Goal: Task Accomplishment & Management: Complete application form

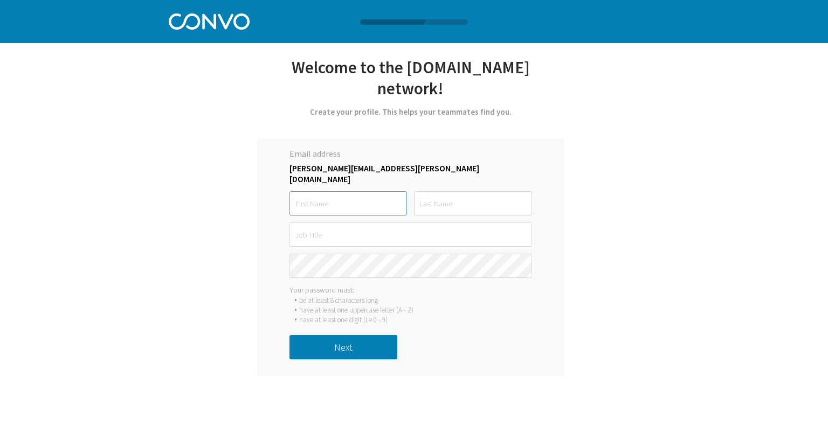
click at [331, 194] on input "text" at bounding box center [347, 203] width 117 height 24
type input "[PERSON_NAME]"
click at [437, 196] on input "text" at bounding box center [472, 203] width 117 height 24
type input "[PERSON_NAME]"
click at [331, 229] on input "text" at bounding box center [410, 235] width 242 height 24
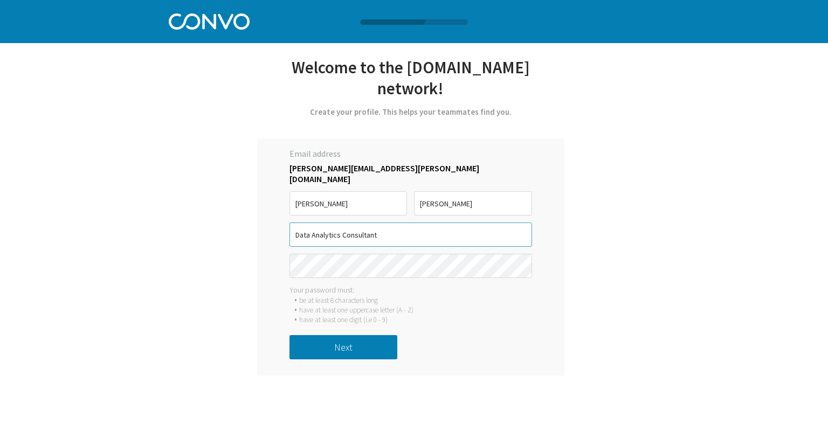
type input "Data Analytics Consultant"
click at [360, 335] on button "Next" at bounding box center [343, 347] width 108 height 24
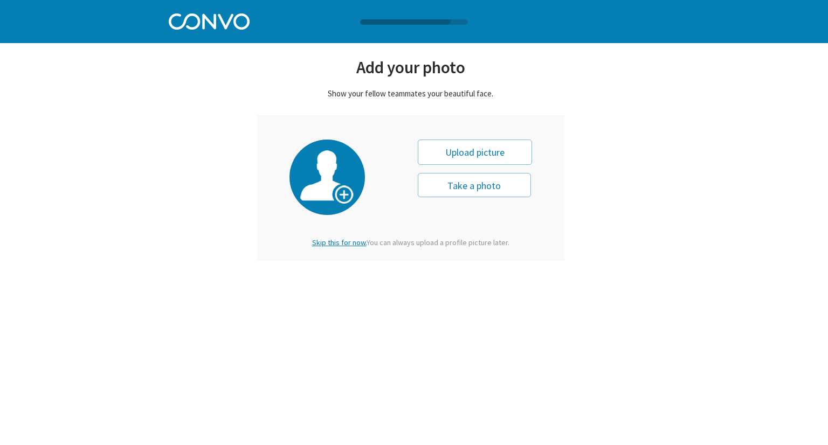
click at [338, 239] on span "Skip this for now." at bounding box center [339, 243] width 54 height 10
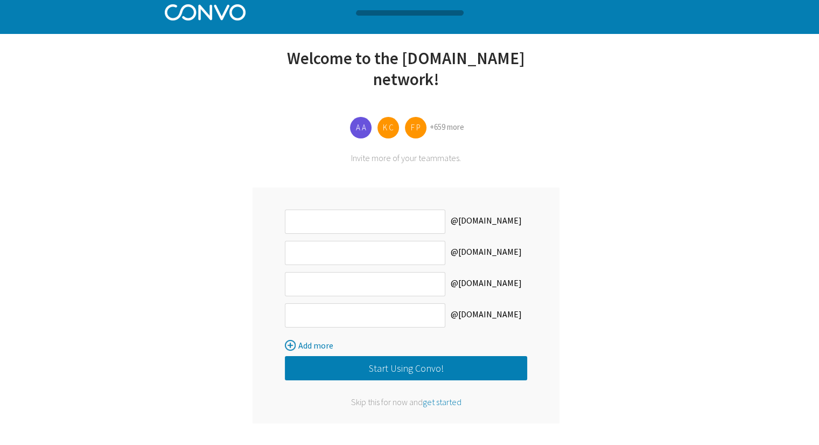
scroll to position [12, 0]
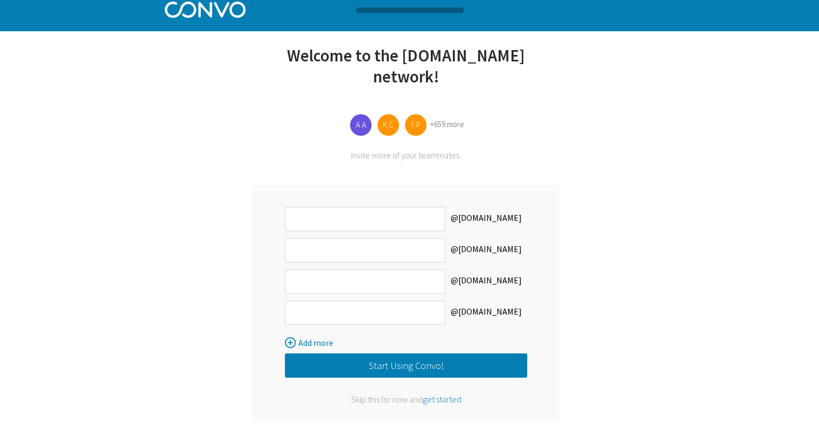
click at [446, 360] on button "Start Using Convo!" at bounding box center [406, 365] width 242 height 24
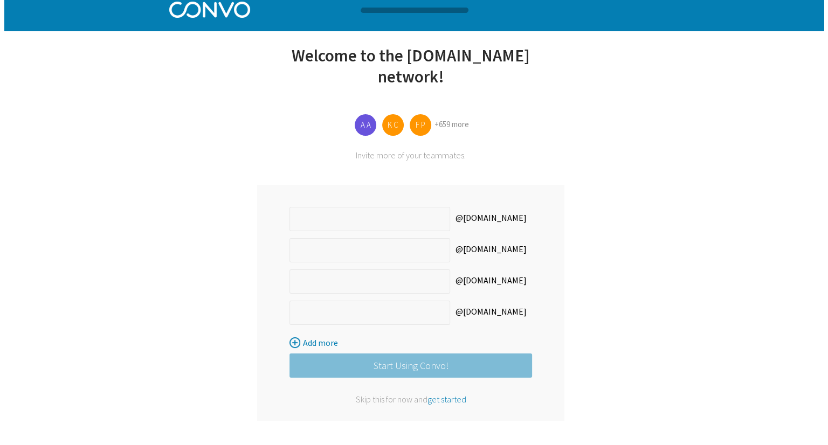
scroll to position [0, 0]
